Goal: Task Accomplishment & Management: Use online tool/utility

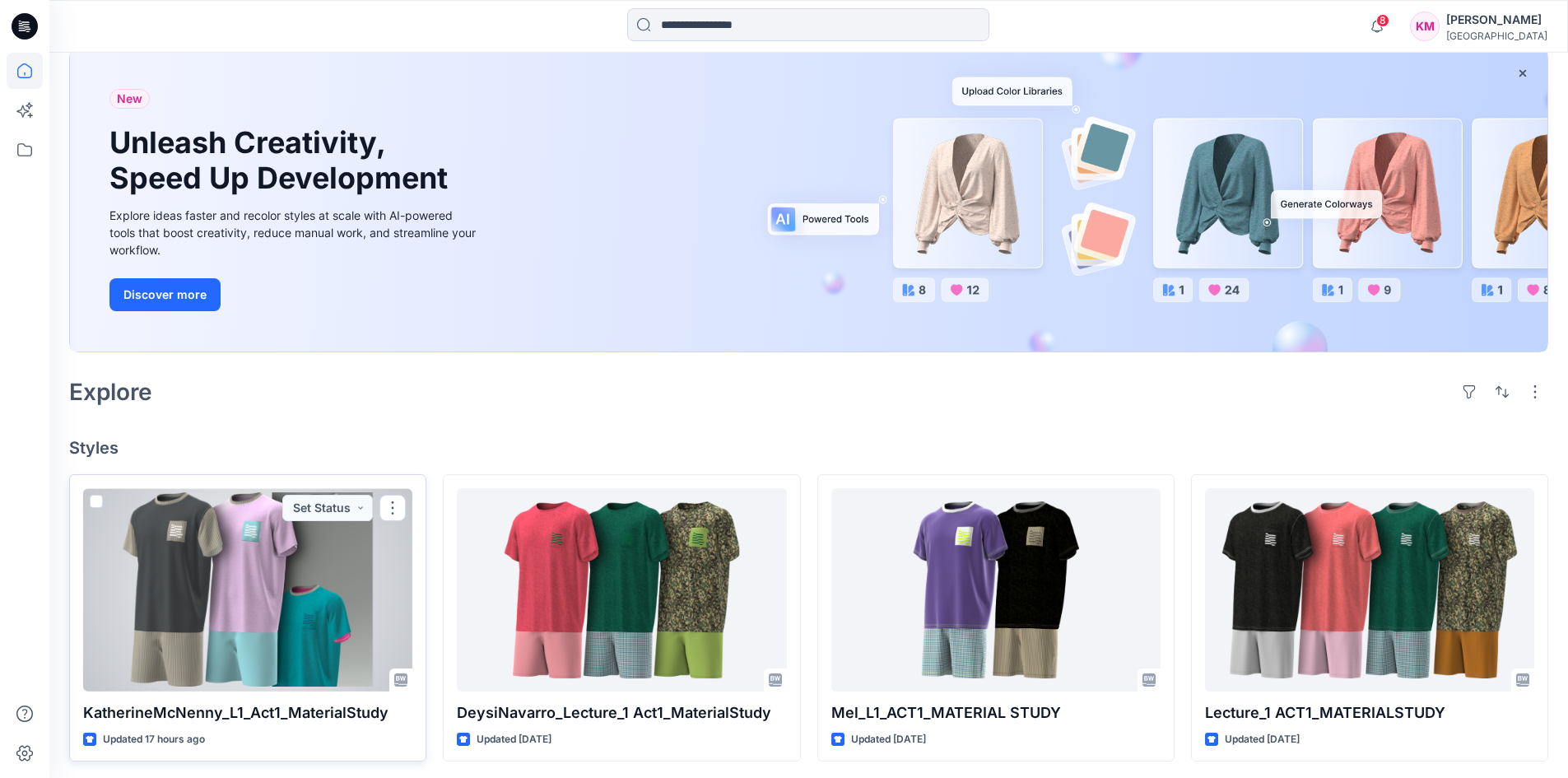
scroll to position [247, 0]
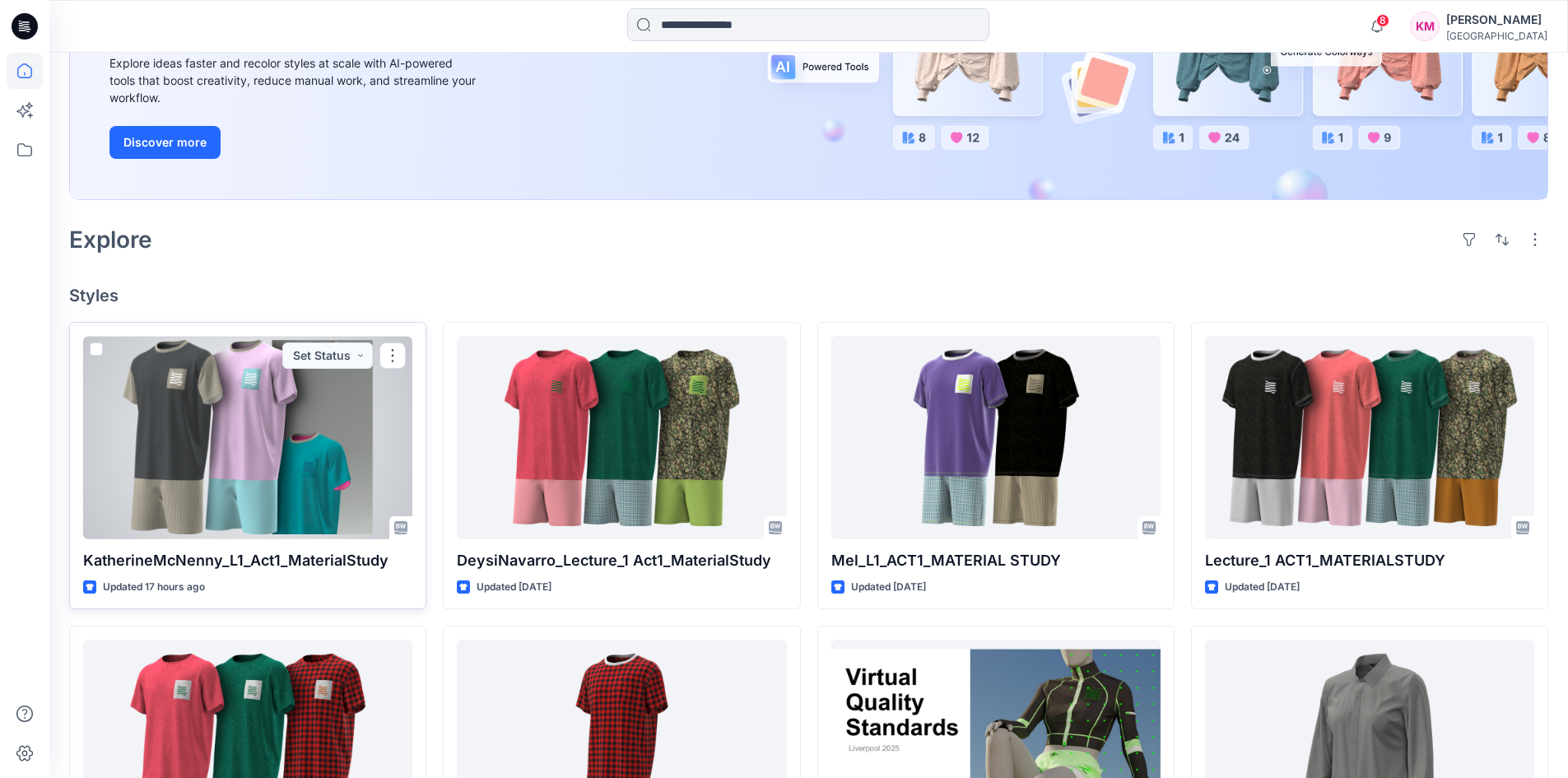
click at [263, 455] on div at bounding box center [247, 438] width 329 height 203
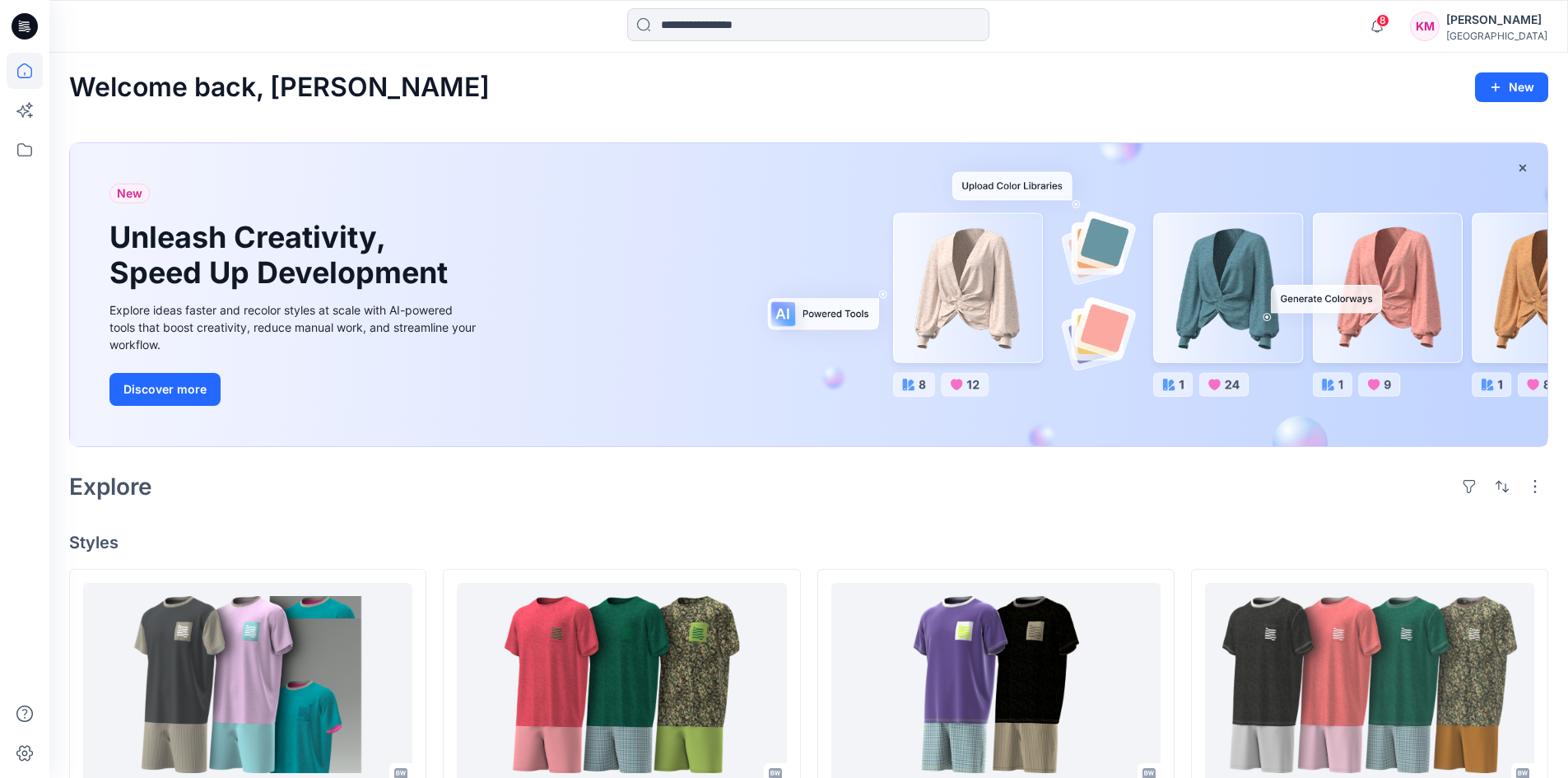
click at [1473, 9] on div "8 Notifications Your style KatherineMcNenny_L1_Act1_MaterialStudy is ready 17 h…" at bounding box center [1454, 27] width 187 height 37
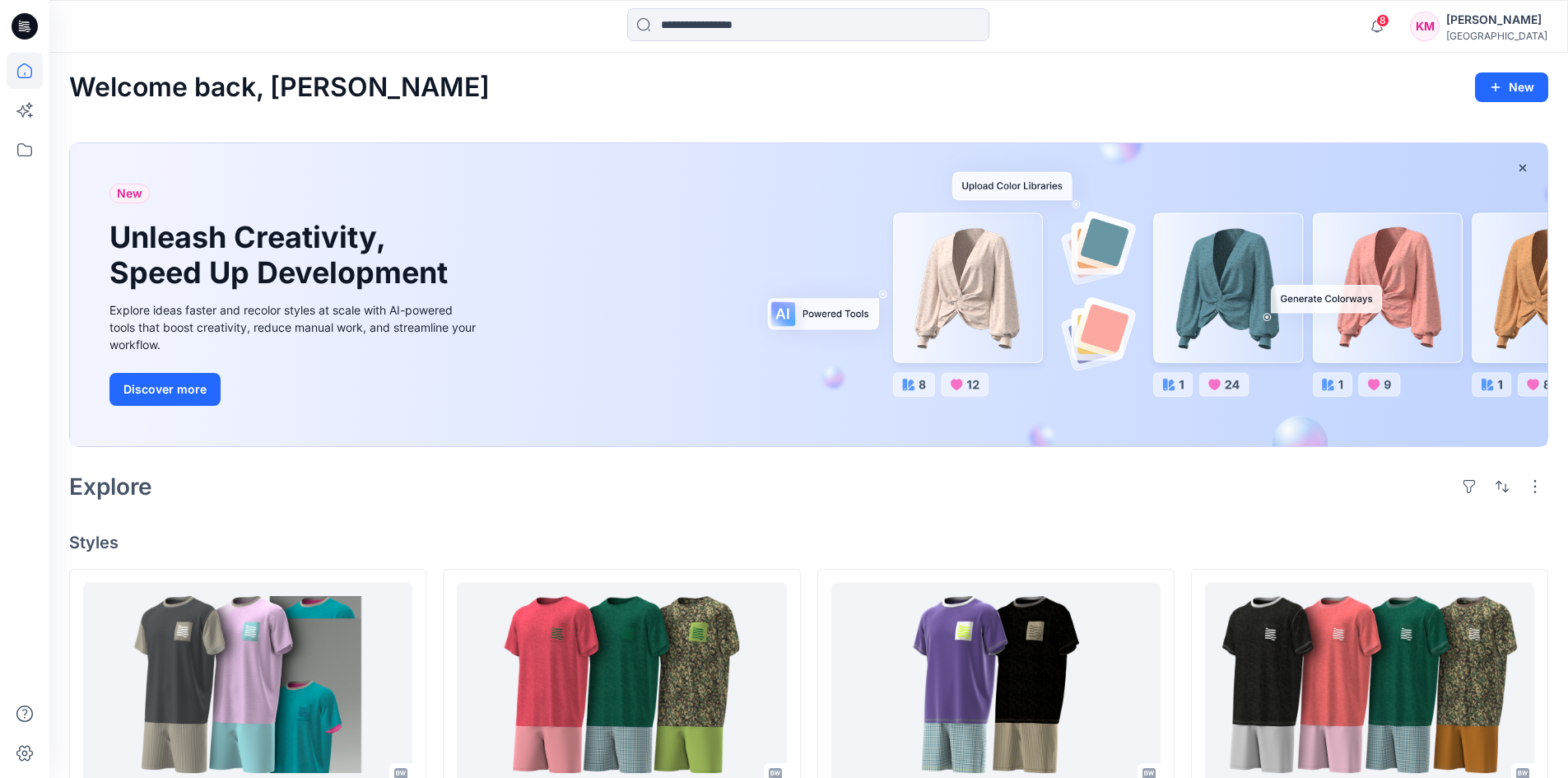
click at [1475, 20] on div "[PERSON_NAME]" at bounding box center [1497, 20] width 102 height 20
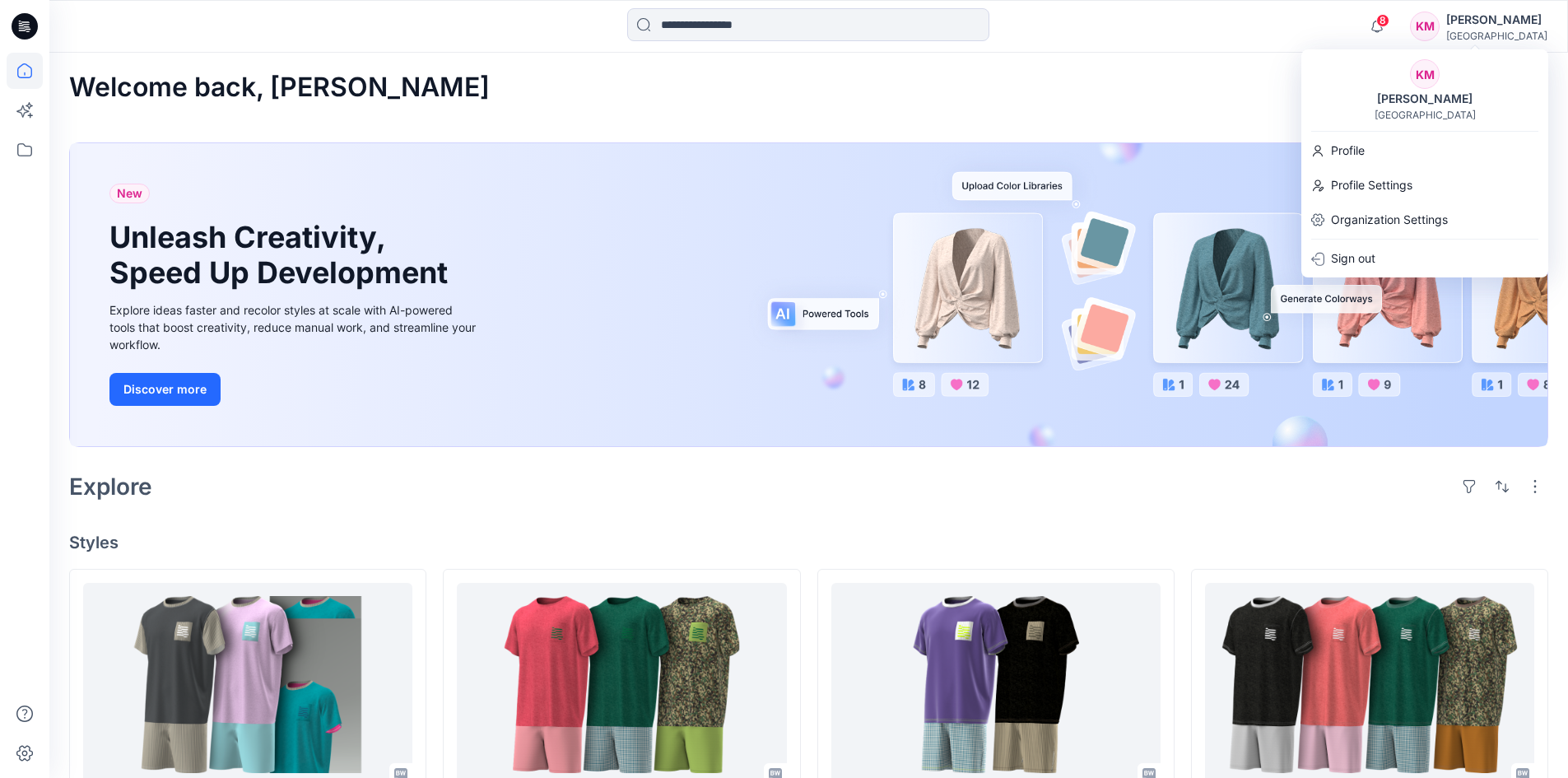
click at [1475, 20] on div "[PERSON_NAME]" at bounding box center [1497, 20] width 102 height 20
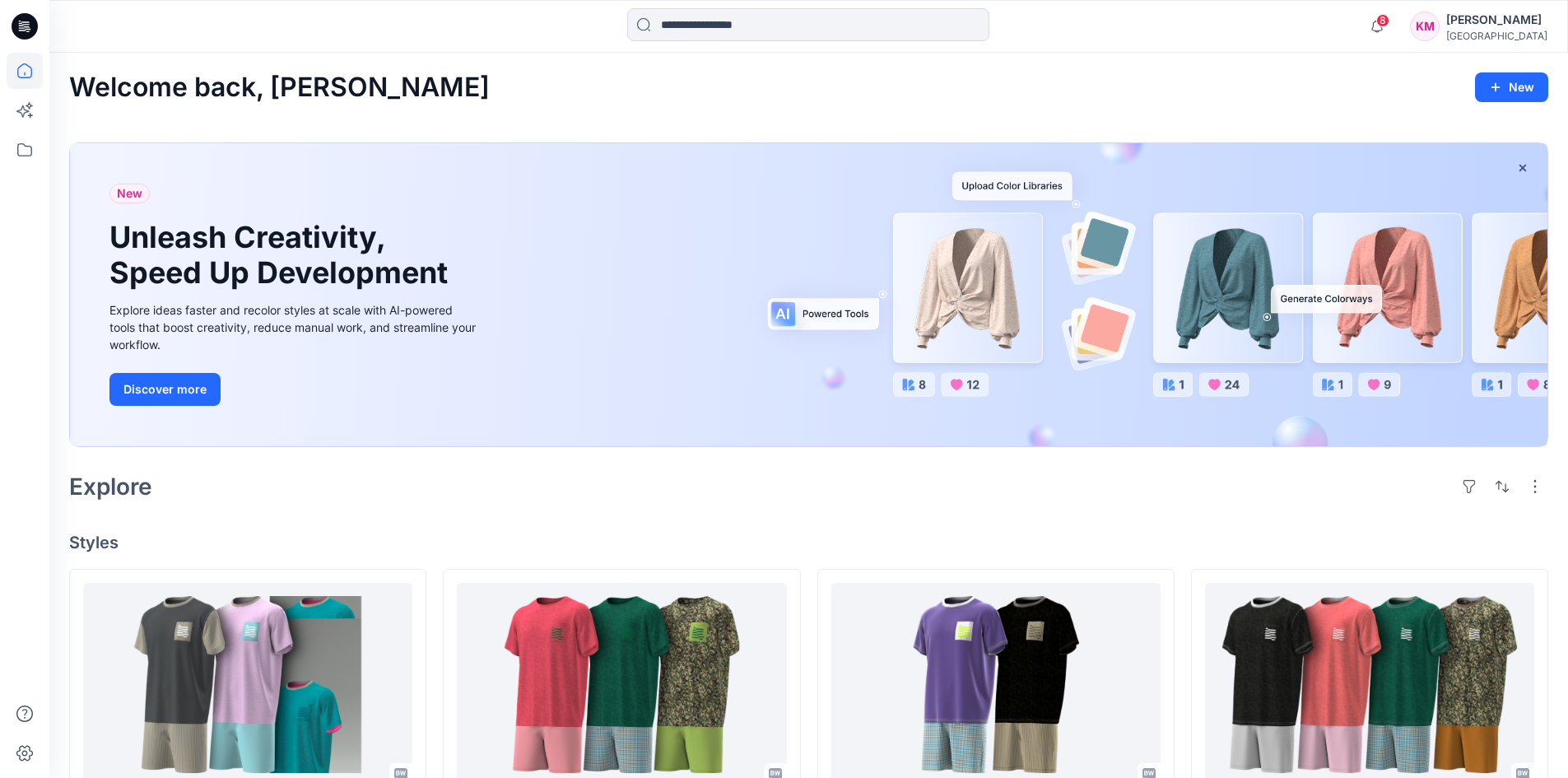
click at [1474, 31] on div "[GEOGRAPHIC_DATA]" at bounding box center [1497, 35] width 102 height 12
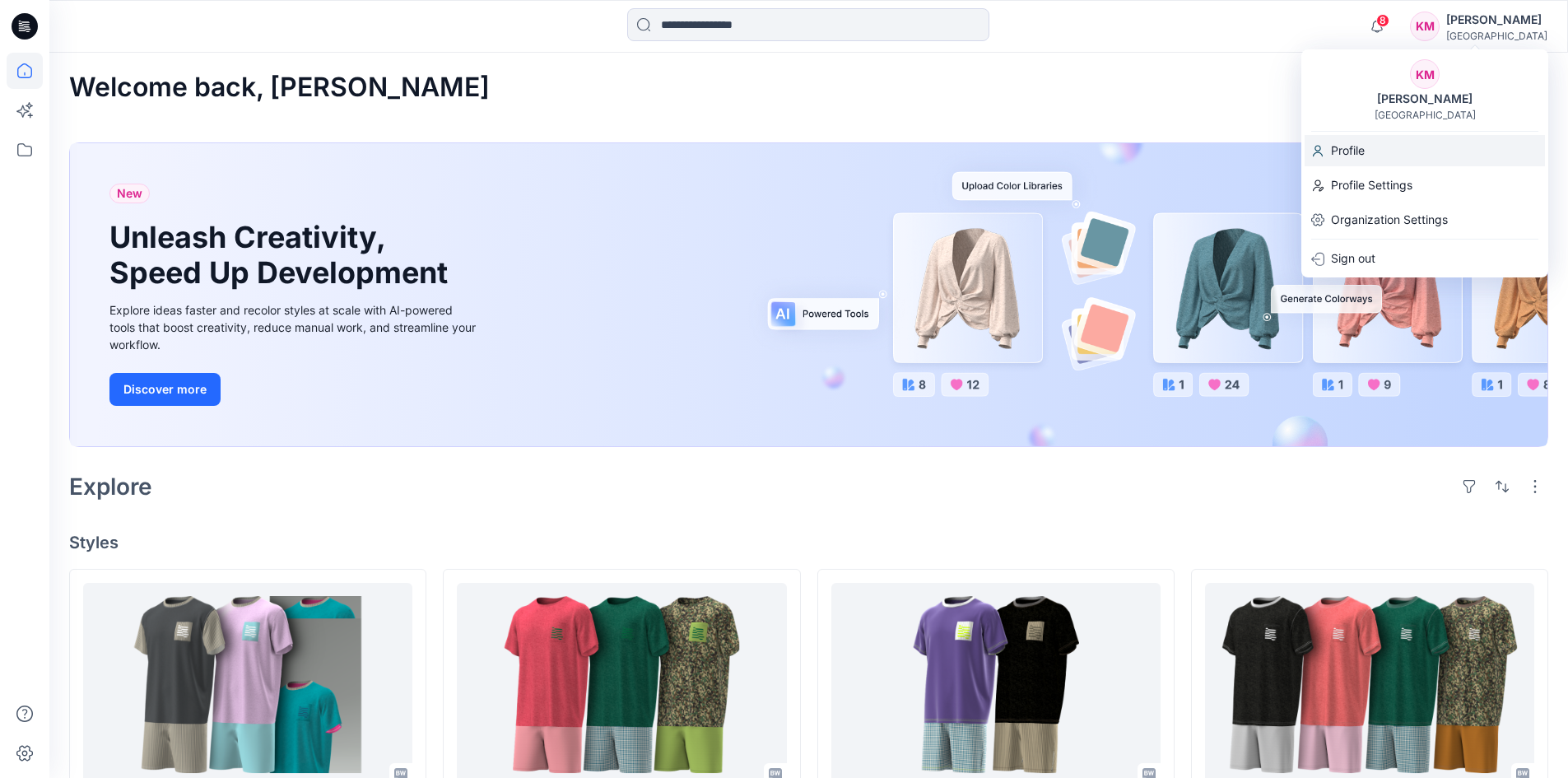
click at [1350, 153] on p "Profile" at bounding box center [1347, 150] width 34 height 31
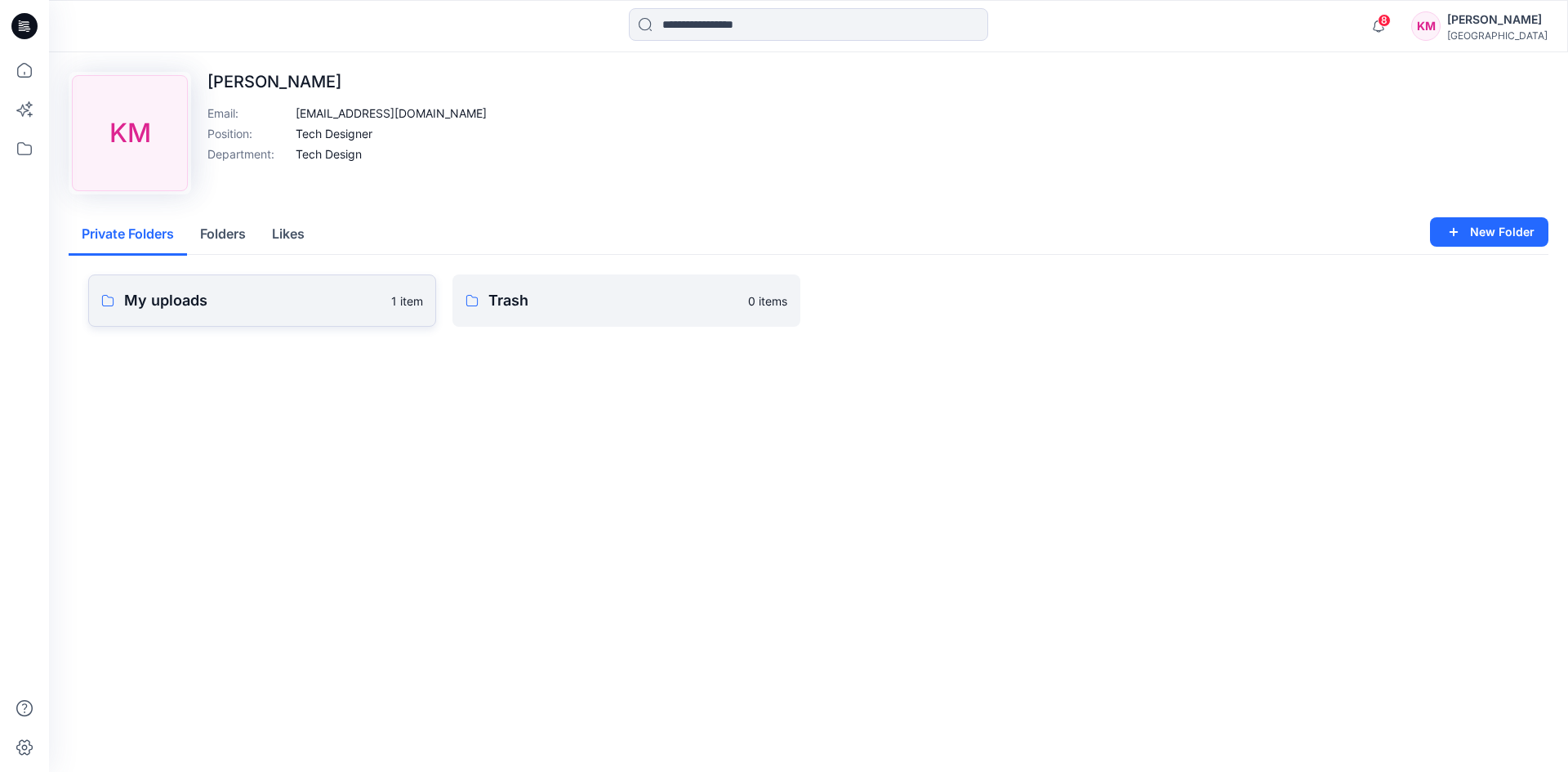
click at [235, 302] on p "My uploads" at bounding box center [253, 300] width 257 height 23
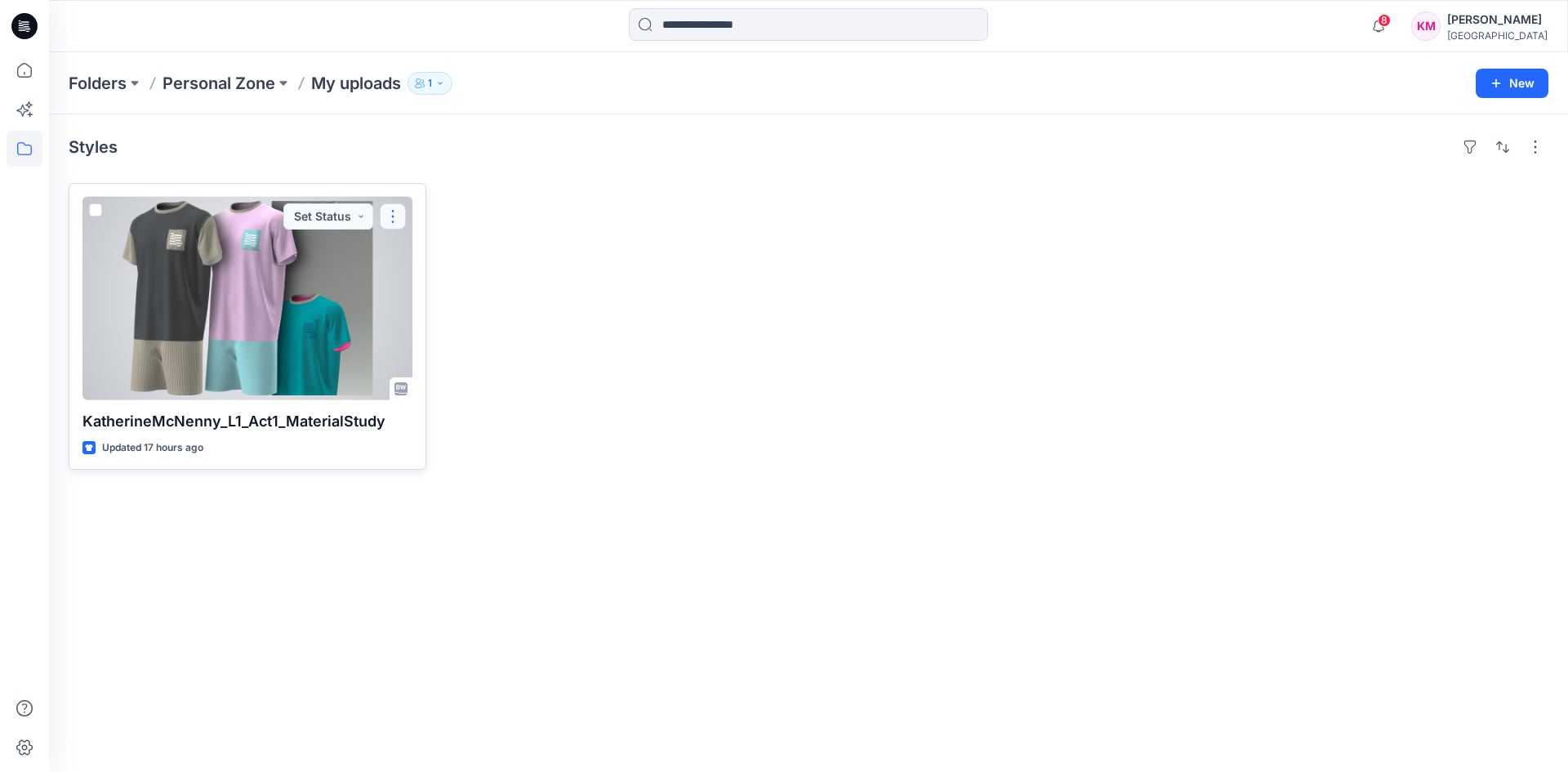
click at [395, 214] on button "button" at bounding box center [393, 216] width 26 height 26
click at [438, 349] on p "Duplicate to..." at bounding box center [450, 345] width 75 height 17
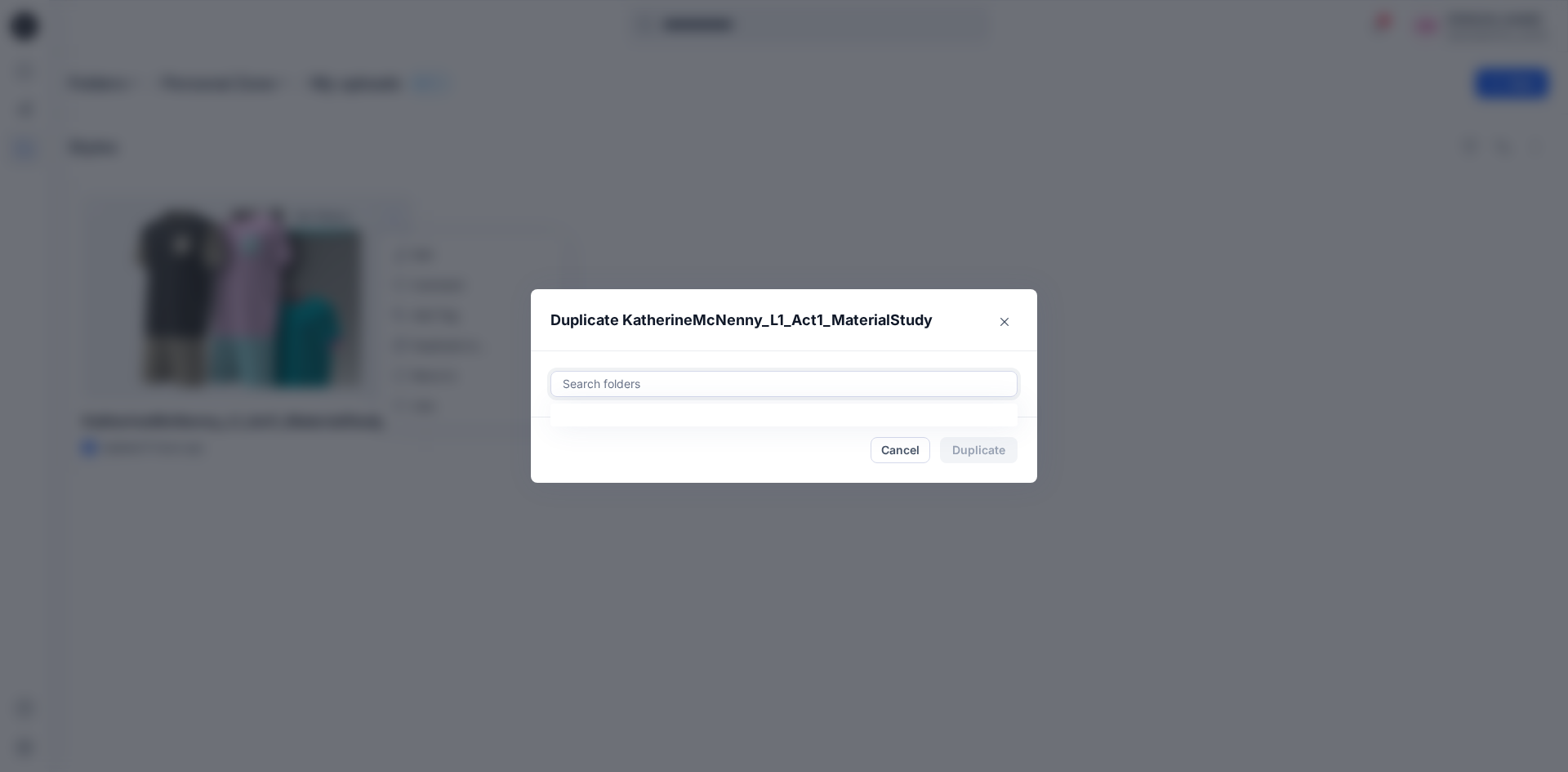
click at [754, 386] on div at bounding box center [784, 385] width 446 height 20
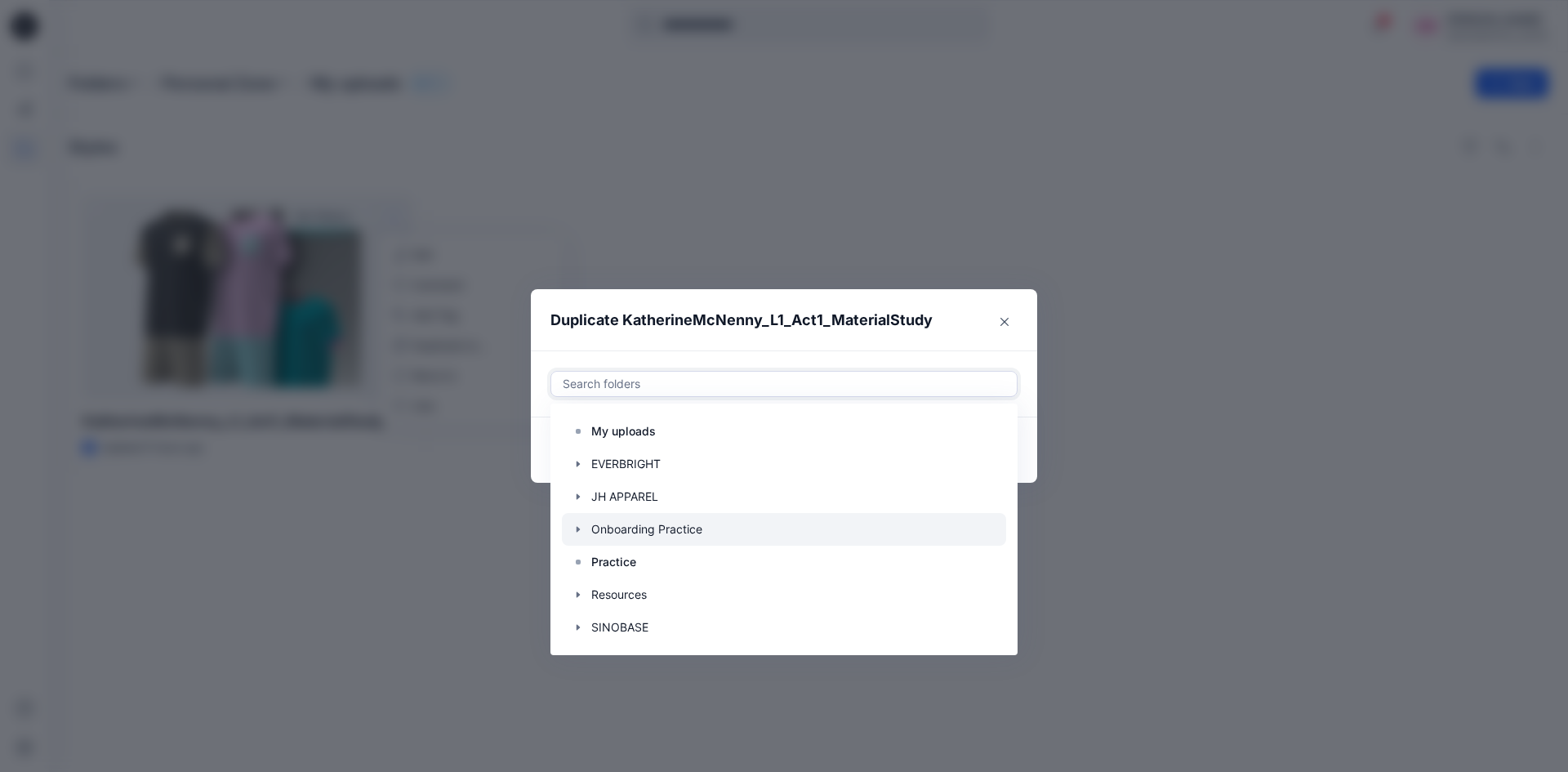
click at [620, 530] on div at bounding box center [784, 529] width 444 height 33
click at [1029, 444] on footer "Cancel Duplicate" at bounding box center [784, 450] width 506 height 65
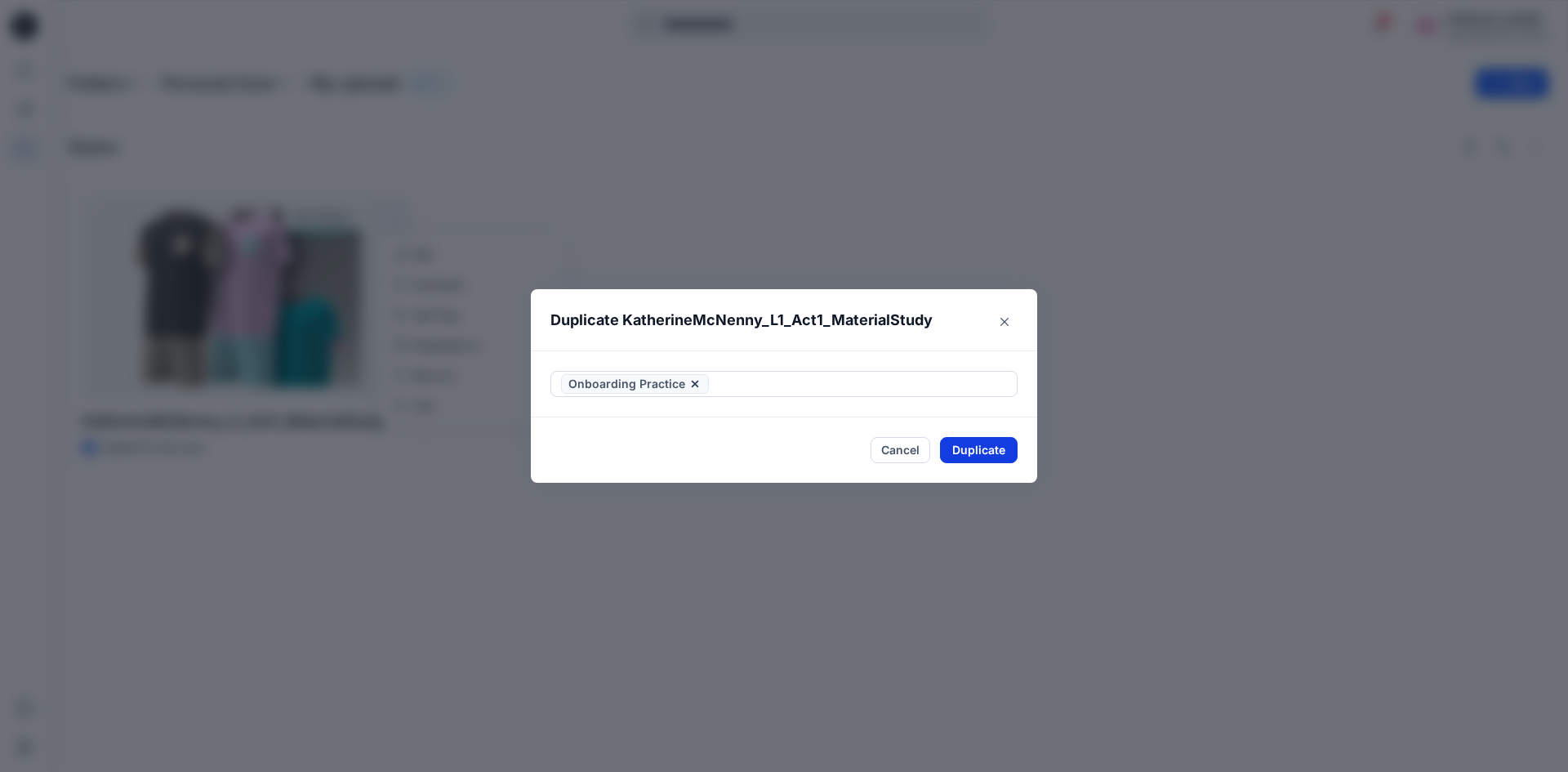
click at [978, 452] on button "Duplicate" at bounding box center [978, 450] width 77 height 26
click at [1008, 320] on icon "Close" at bounding box center [1004, 321] width 8 height 8
